Goal: Task Accomplishment & Management: Use online tool/utility

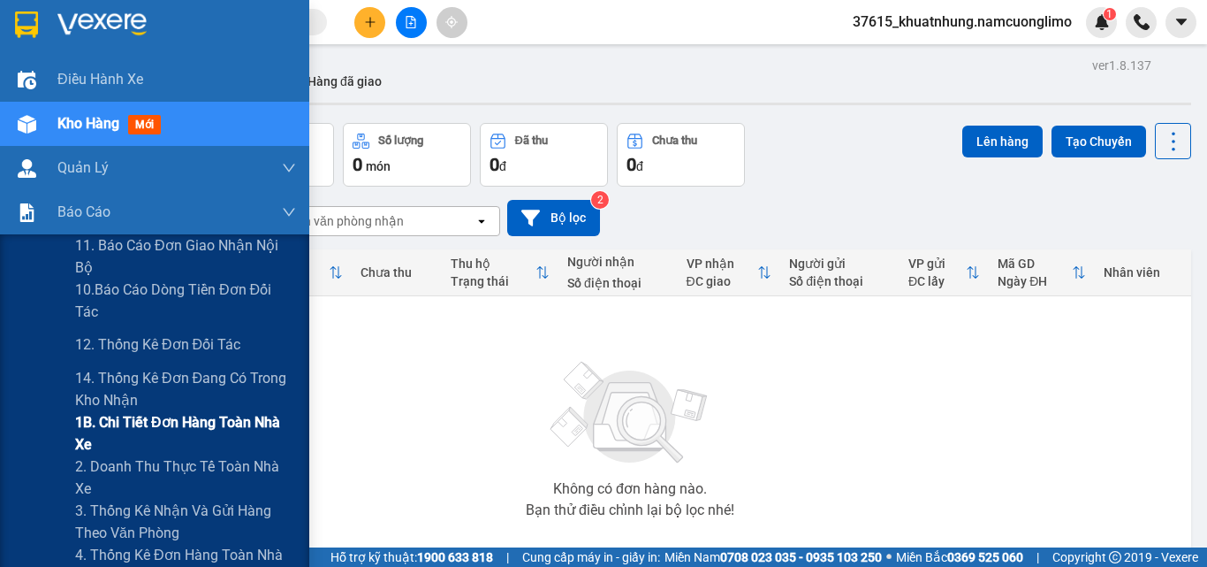
click at [103, 425] on span "1B. Chi tiết đơn hàng toàn nhà xe" at bounding box center [185, 433] width 221 height 44
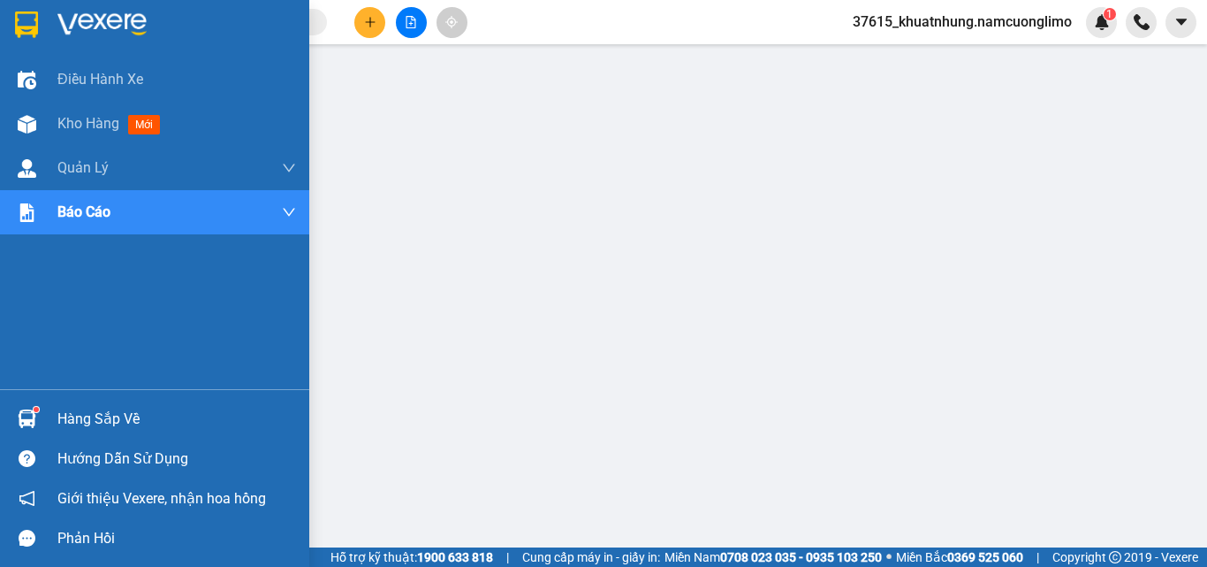
click at [10, 39] on div at bounding box center [154, 28] width 309 height 57
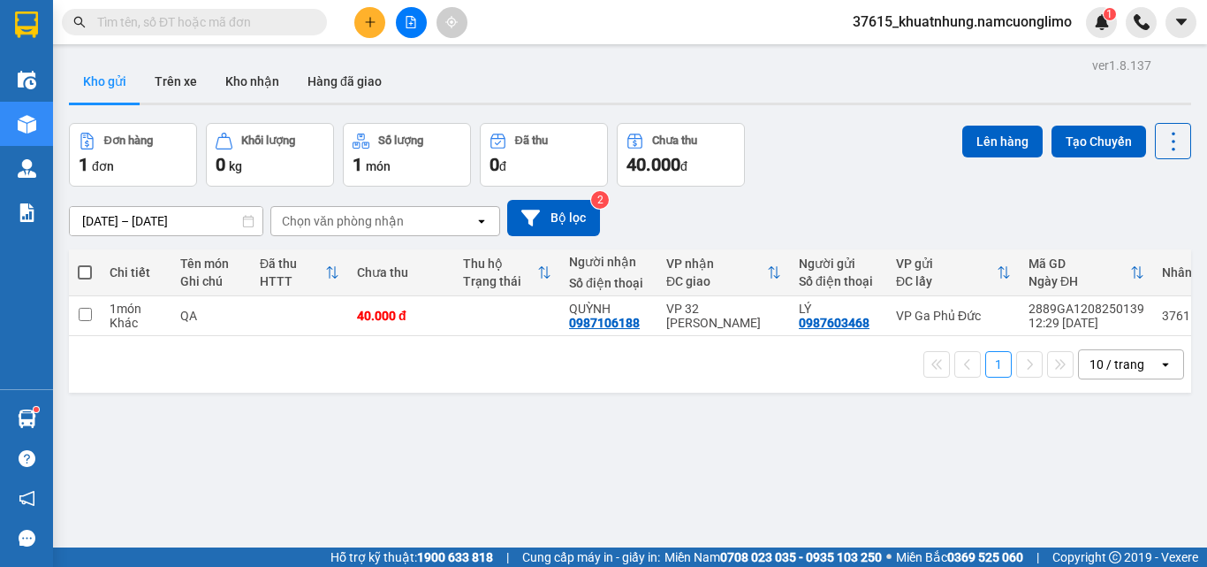
click at [674, 463] on div "ver 1.8.137 Kho gửi Trên xe Kho nhận Hàng đã giao Đơn hàng 1 đơn Khối lượng 0 k…" at bounding box center [630, 336] width 1137 height 567
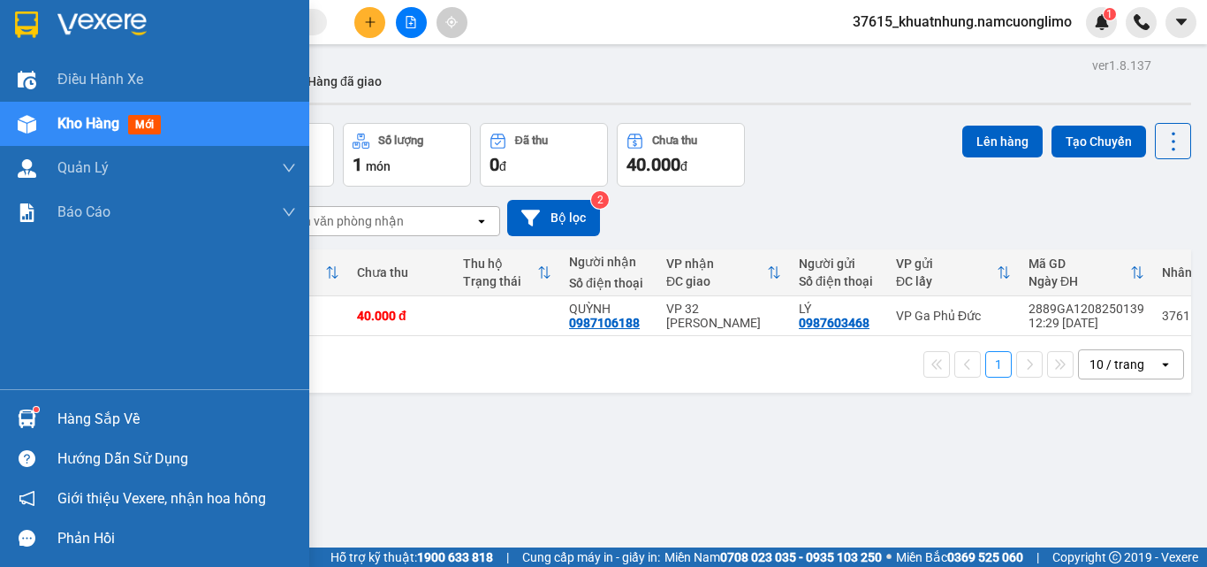
click at [28, 409] on img at bounding box center [27, 418] width 19 height 19
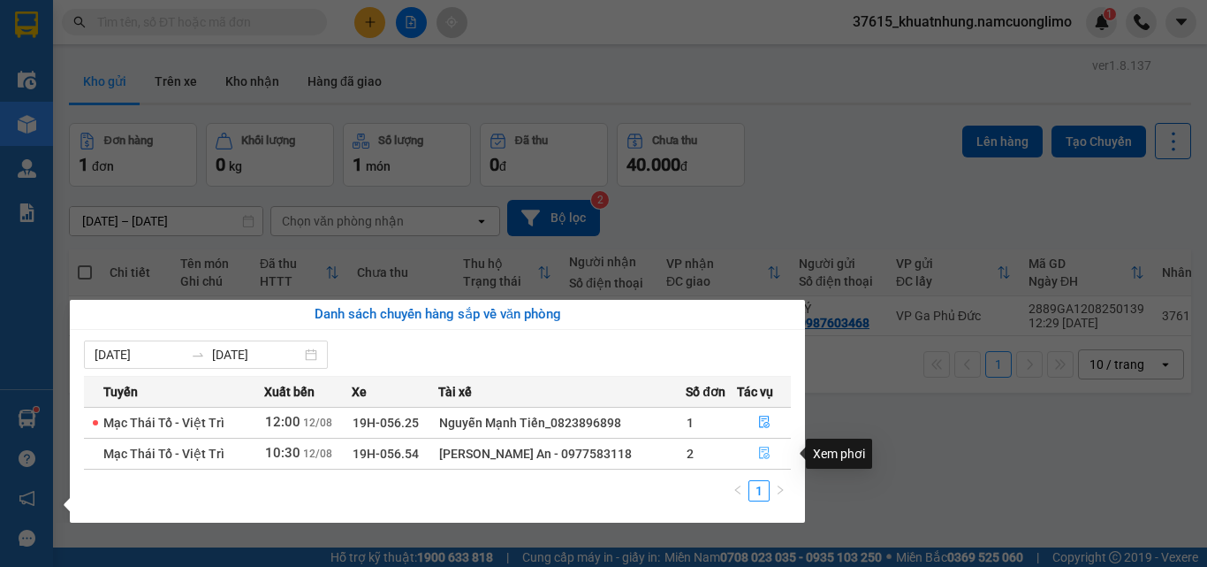
click at [766, 455] on icon "file-done" at bounding box center [764, 453] width 11 height 12
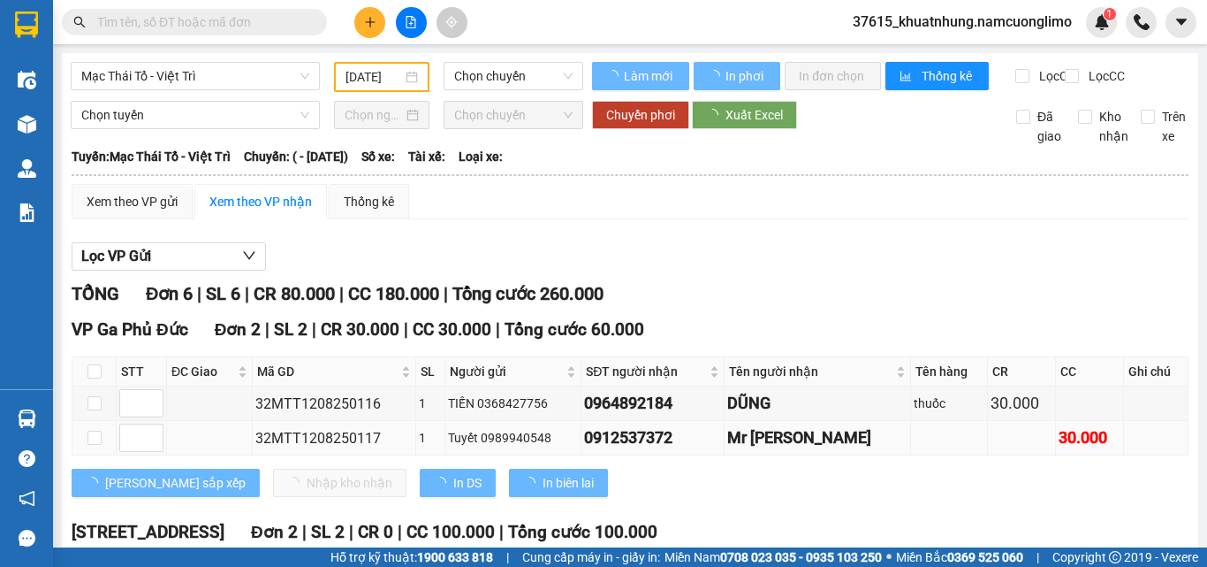
type input "[DATE]"
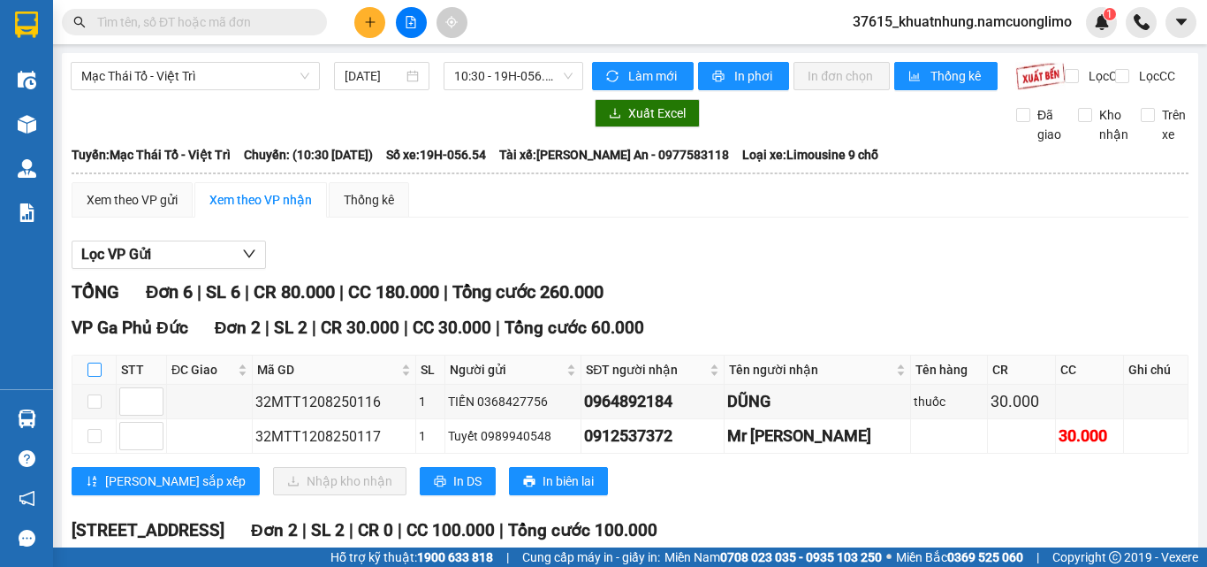
click at [92, 377] on input "checkbox" at bounding box center [95, 369] width 14 height 14
checkbox input "true"
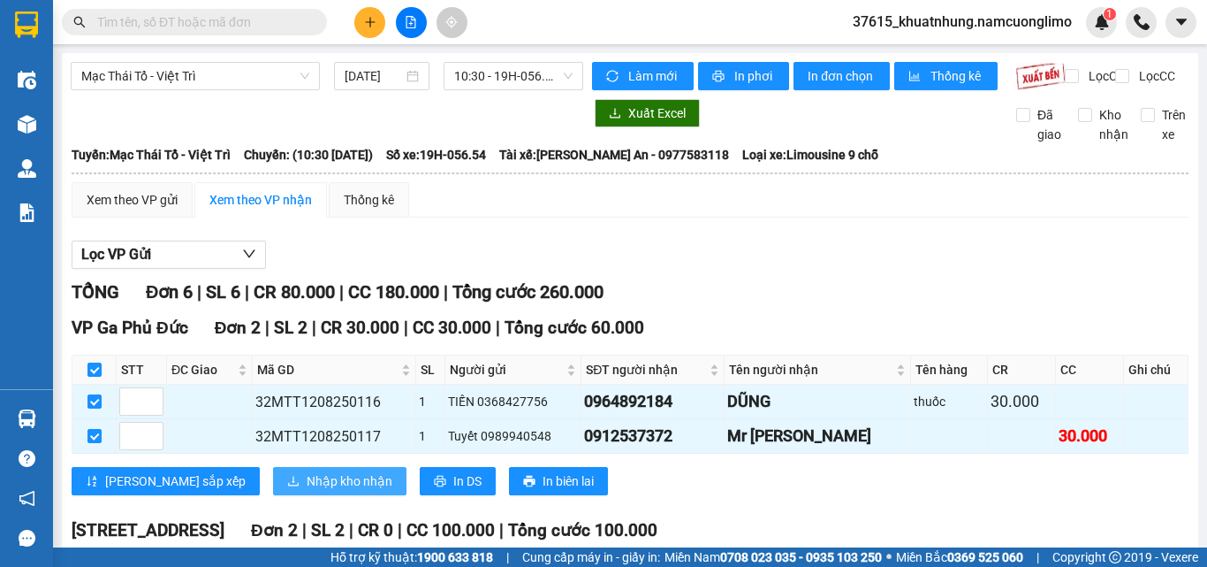
click at [307, 491] on span "Nhập kho nhận" at bounding box center [350, 480] width 86 height 19
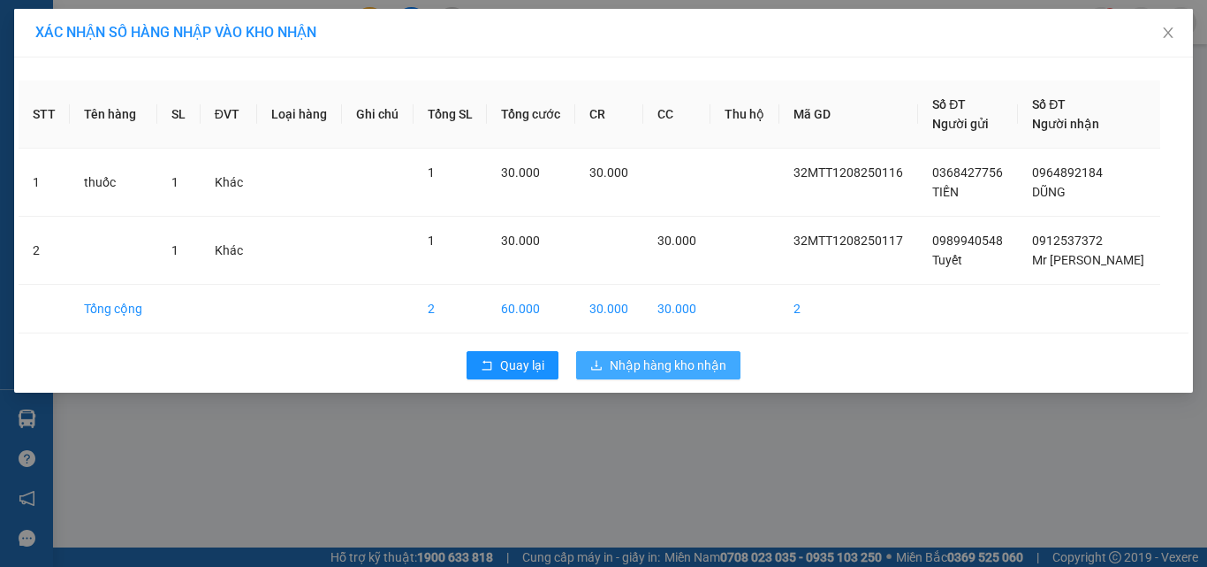
click at [633, 361] on span "Nhập hàng kho nhận" at bounding box center [668, 364] width 117 height 19
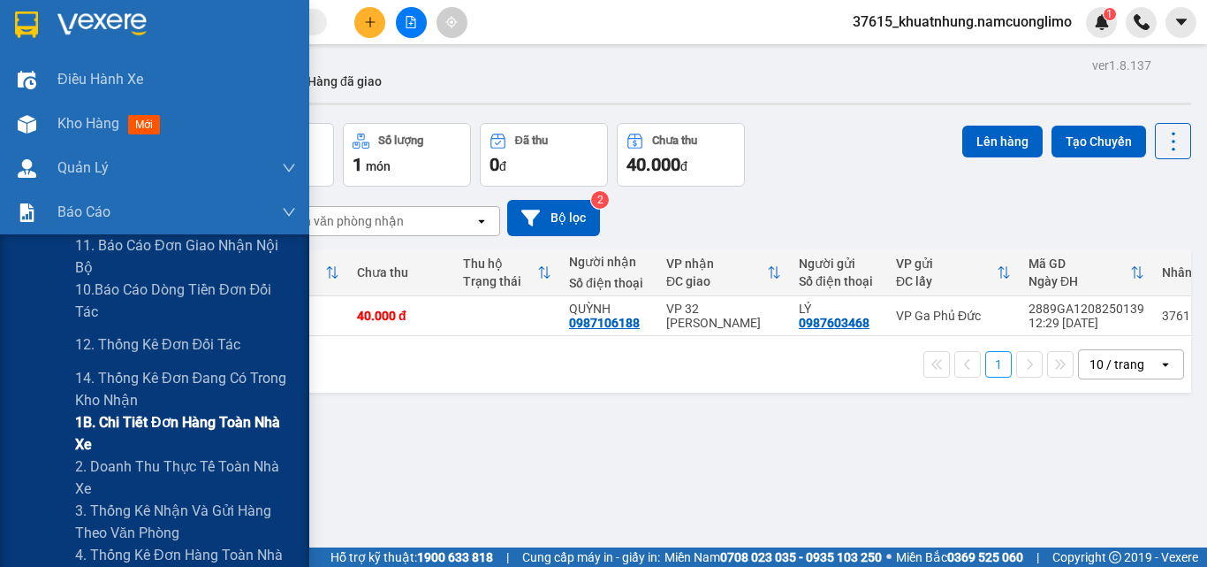
click at [83, 423] on span "1B. Chi tiết đơn hàng toàn nhà xe" at bounding box center [185, 433] width 221 height 44
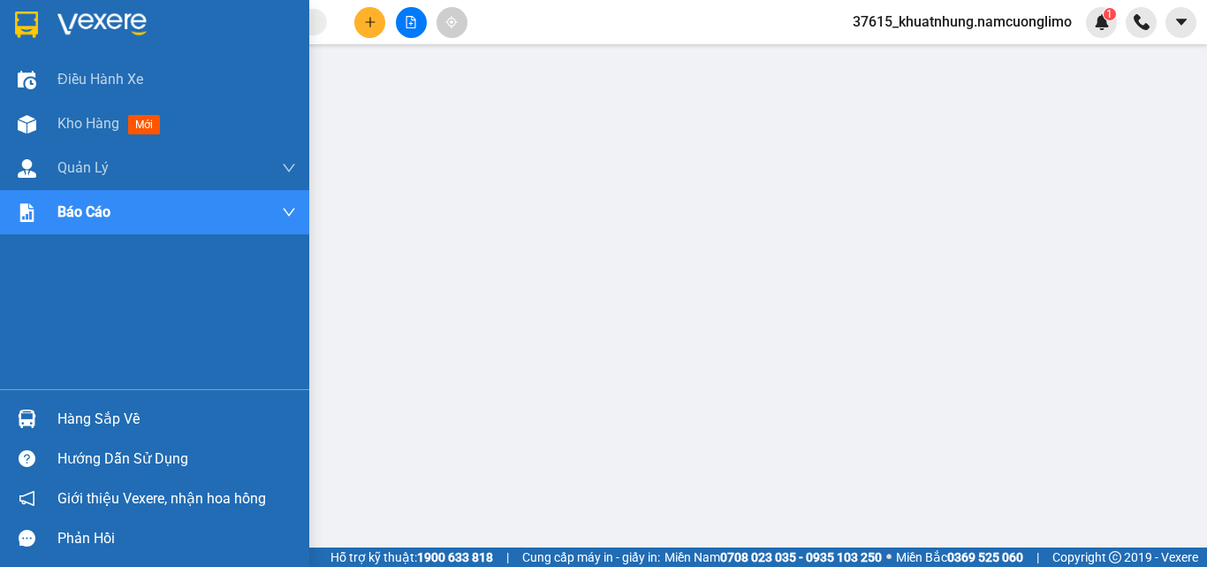
click at [20, 29] on img at bounding box center [26, 24] width 23 height 27
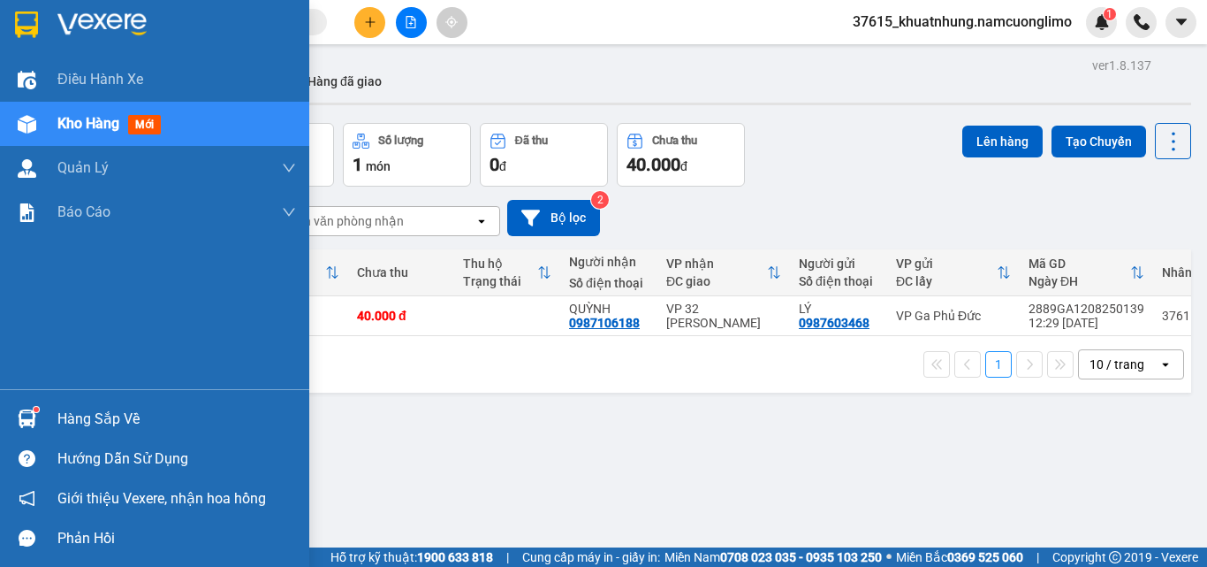
click at [31, 413] on img at bounding box center [27, 418] width 19 height 19
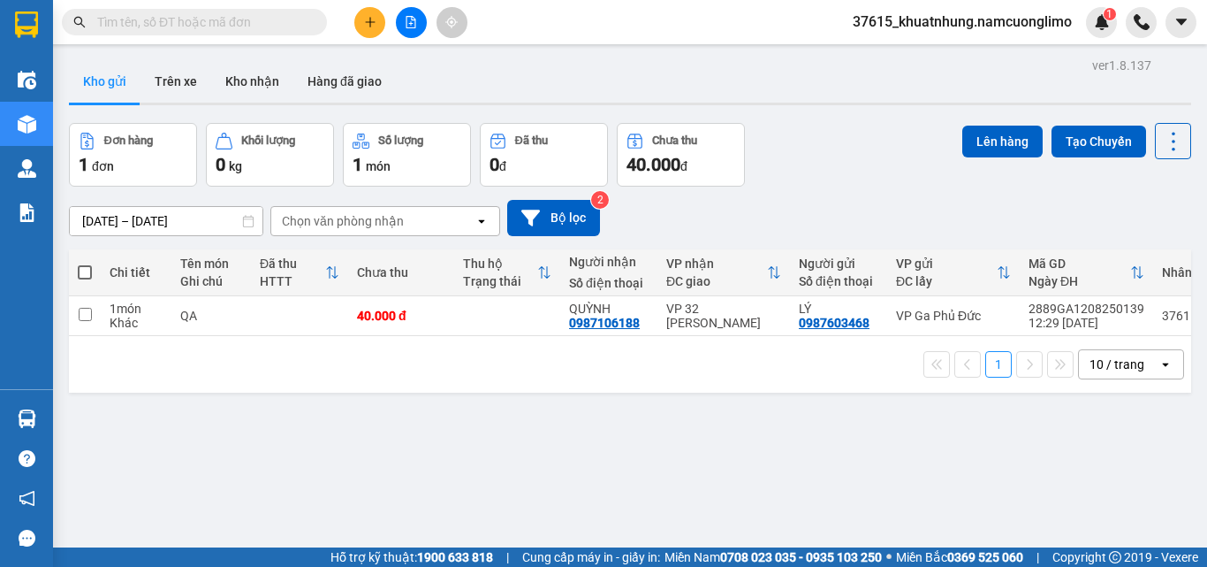
click at [901, 448] on section "Kết quả tìm kiếm ( 32 ) Bộ lọc Mã ĐH Trạng thái Món hàng Tổng cước Chưa cước Ng…" at bounding box center [603, 283] width 1207 height 567
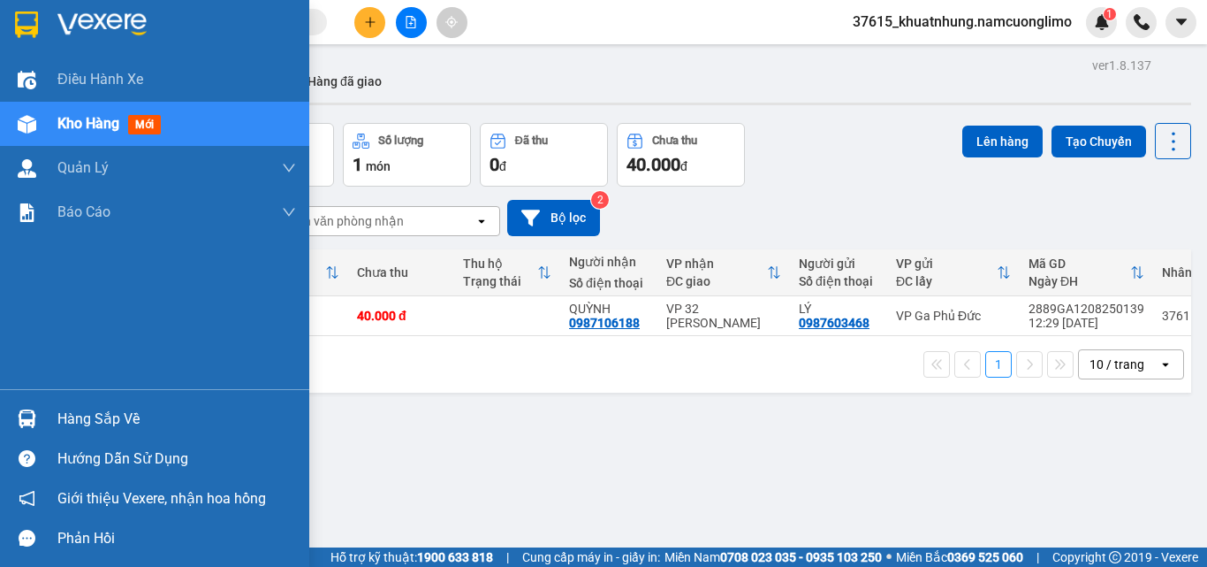
click at [31, 415] on img at bounding box center [27, 418] width 19 height 19
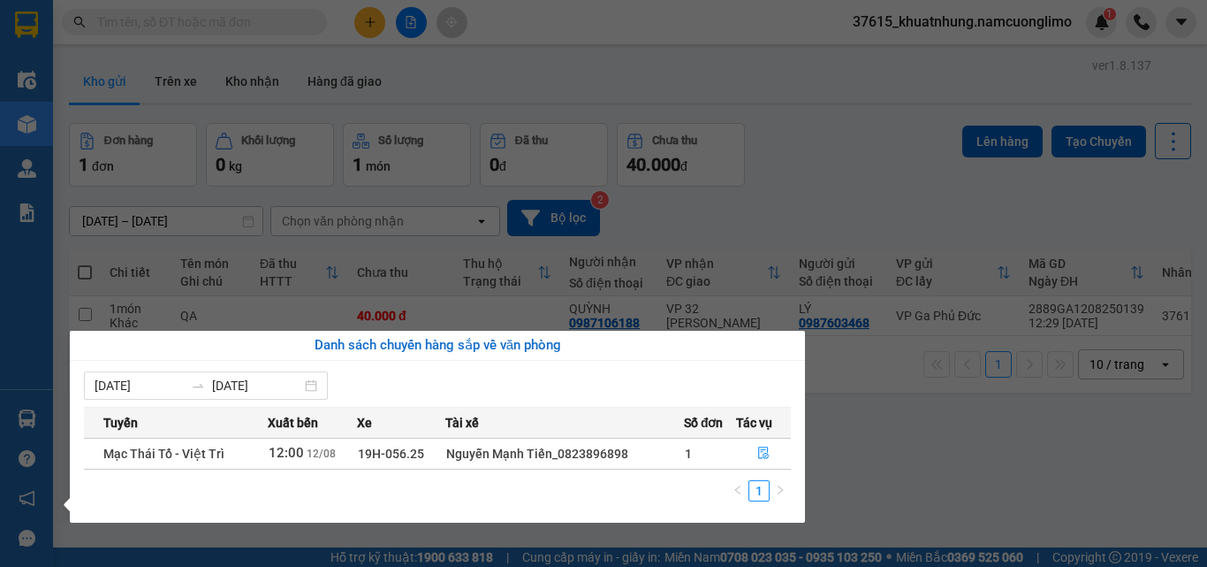
click at [905, 460] on section "Kết quả tìm kiếm ( 32 ) Bộ lọc Mã ĐH Trạng thái Món hàng Tổng cước Chưa cước Ng…" at bounding box center [603, 283] width 1207 height 567
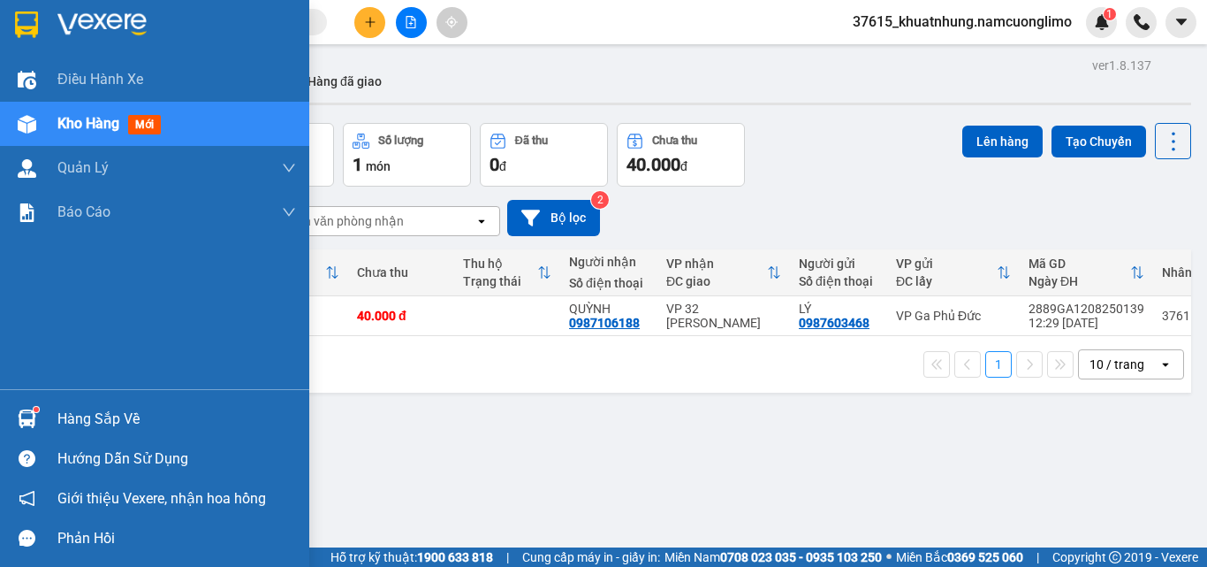
click at [19, 415] on img at bounding box center [27, 418] width 19 height 19
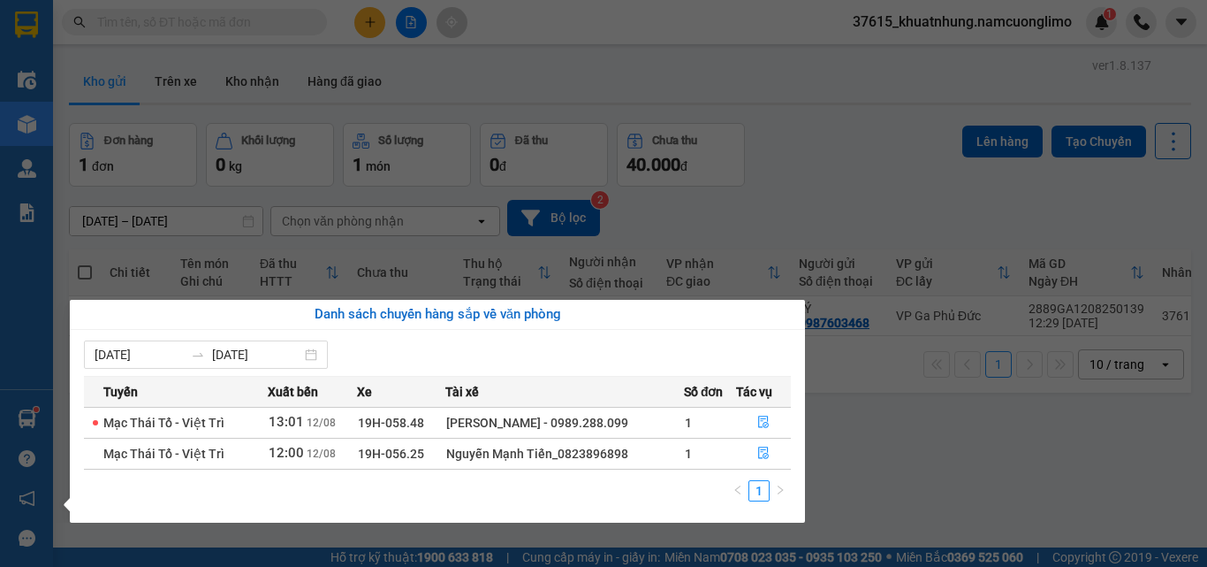
click at [959, 463] on section "Kết quả tìm kiếm ( 32 ) Bộ lọc Mã ĐH Trạng thái Món hàng Tổng cước Chưa cước Ng…" at bounding box center [603, 283] width 1207 height 567
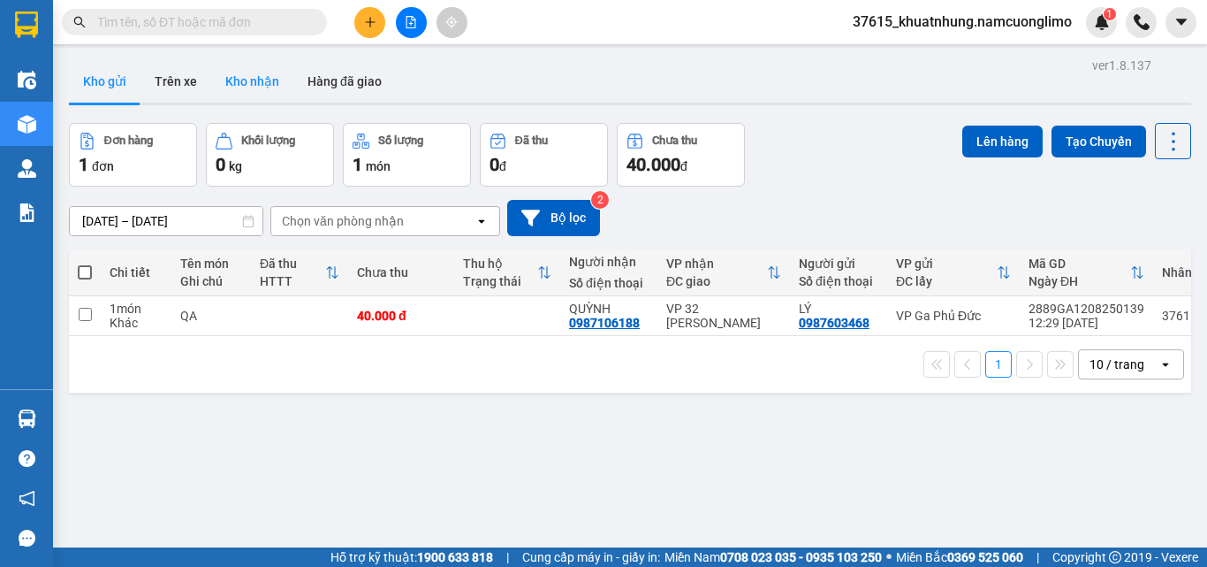
drag, startPoint x: 257, startPoint y: 83, endPoint x: 259, endPoint y: 97, distance: 14.3
click at [257, 83] on button "Kho nhận" at bounding box center [252, 81] width 82 height 42
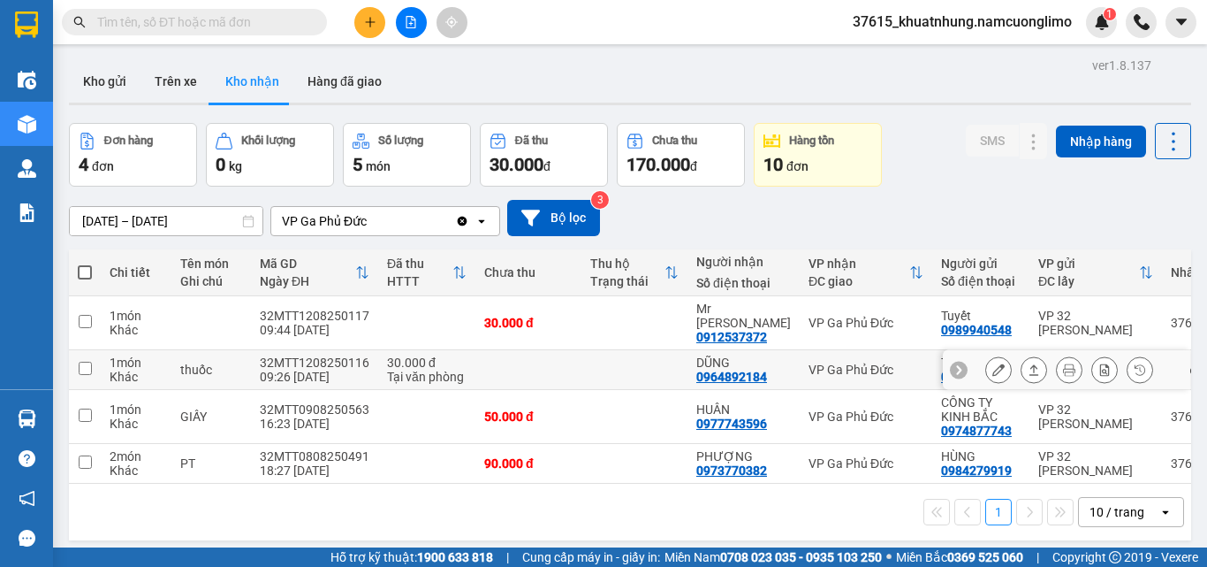
click at [986, 358] on button at bounding box center [998, 369] width 25 height 31
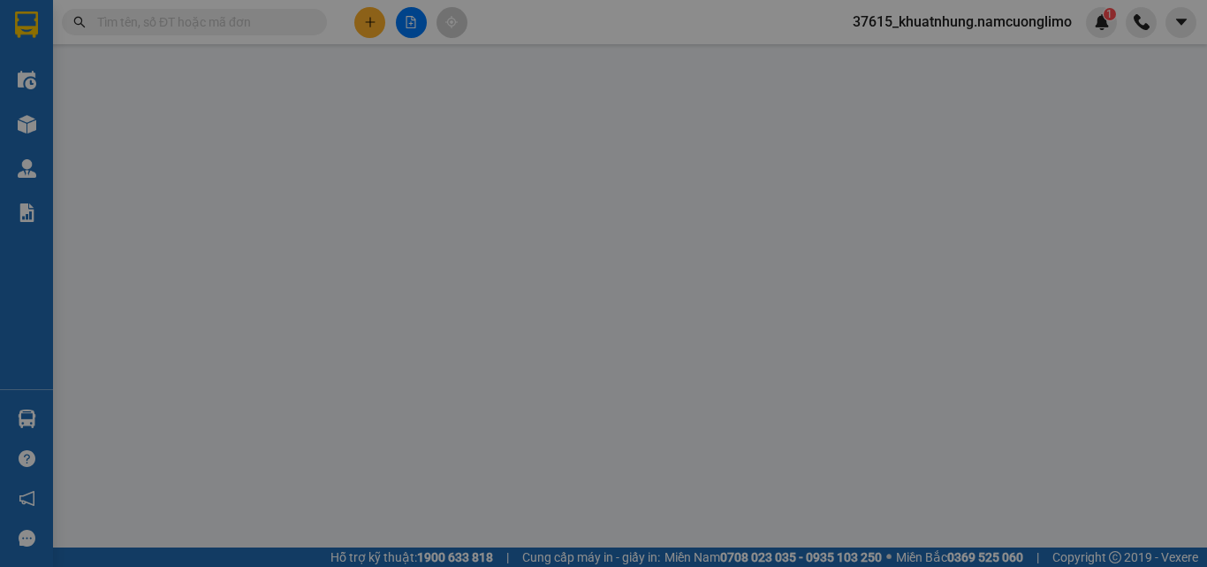
type input "0368427756"
type input "TIẾN"
type input "0964892184"
type input "DŨNG"
type input "30.000"
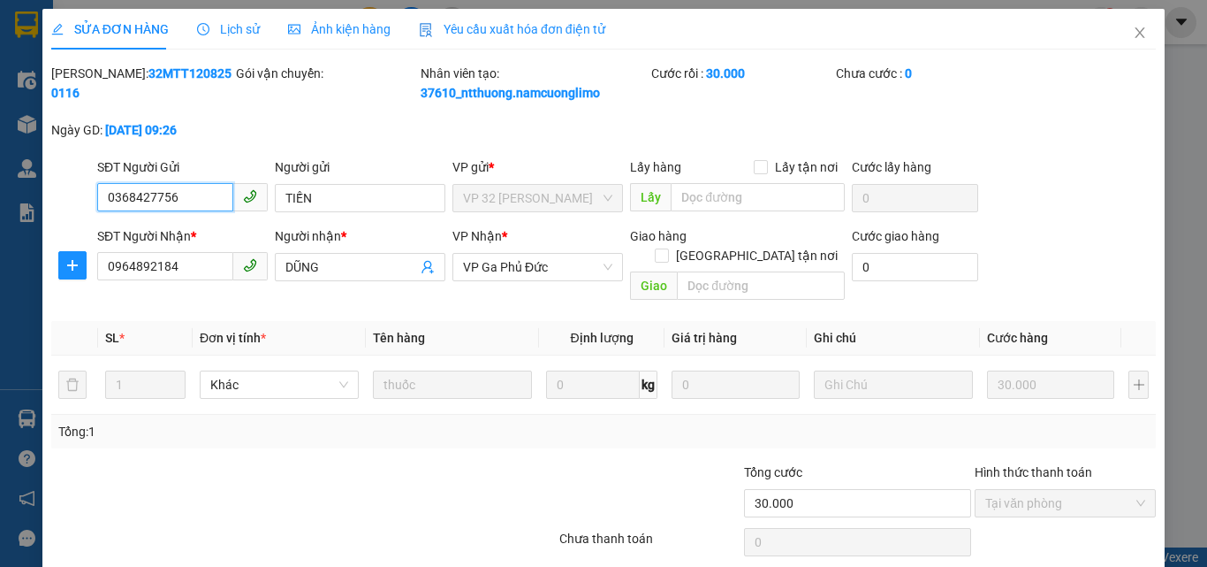
scroll to position [49, 0]
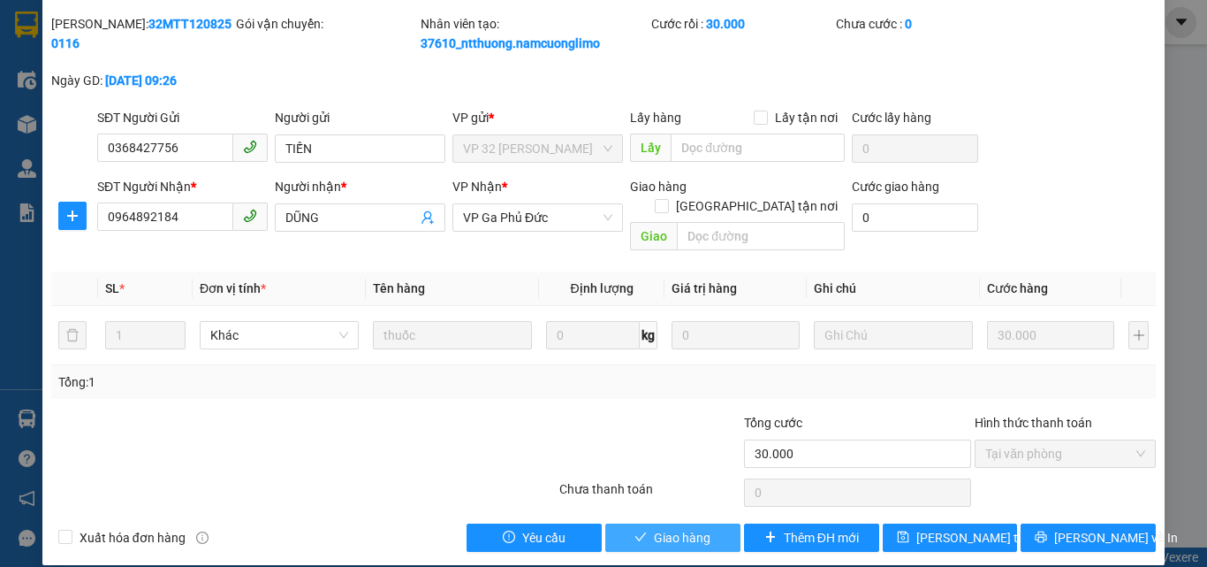
click at [680, 528] on span "Giao hàng" at bounding box center [682, 537] width 57 height 19
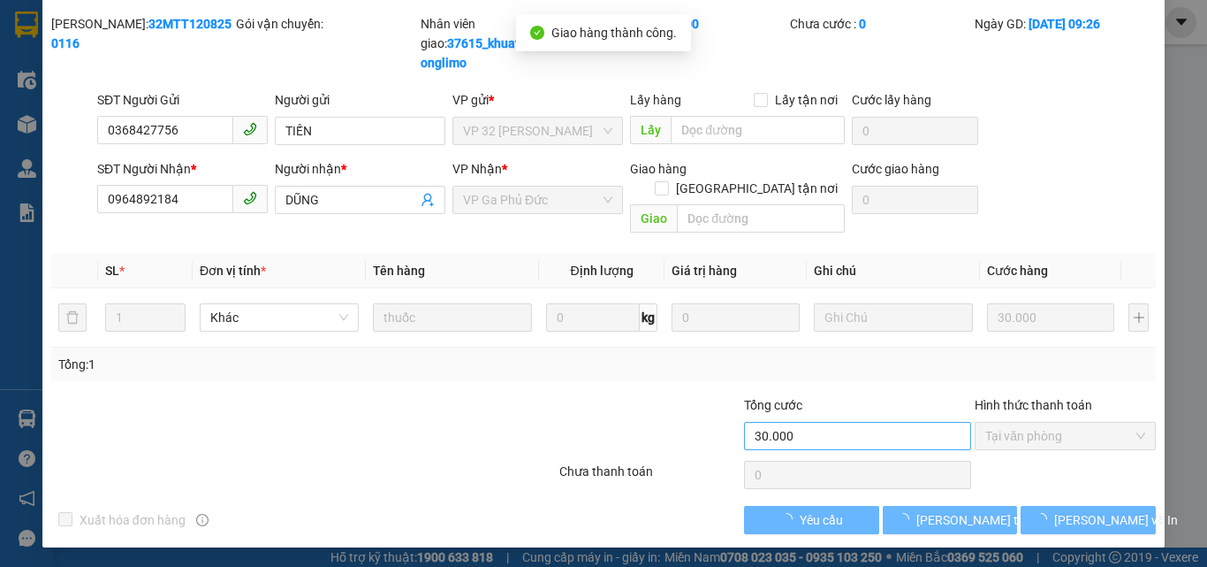
scroll to position [32, 0]
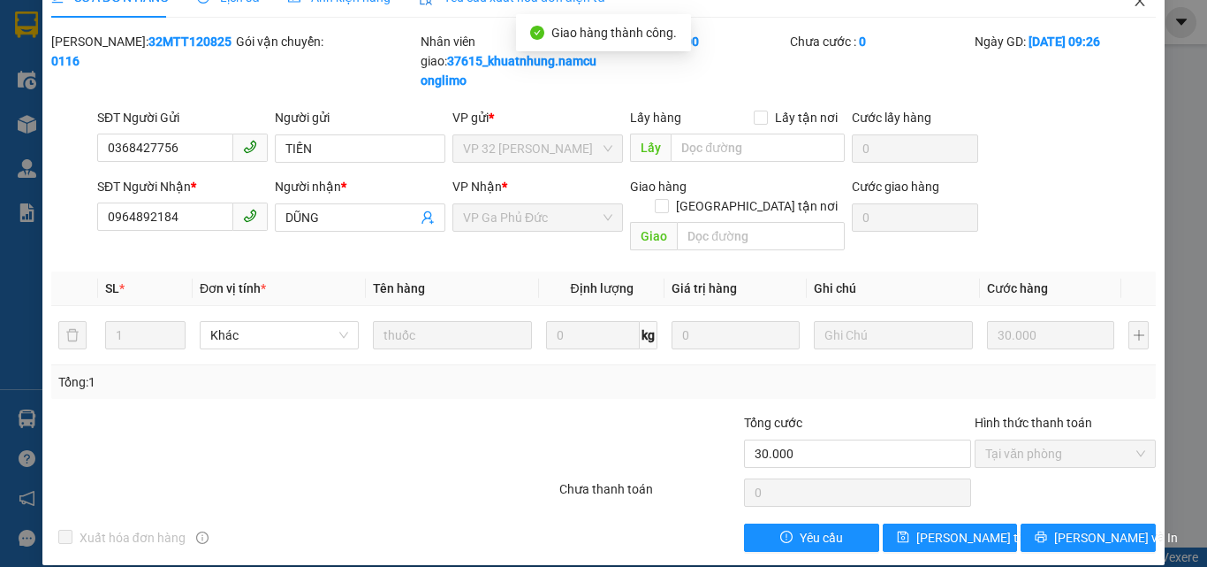
click at [1133, 4] on icon "close" at bounding box center [1140, 1] width 14 height 14
